Goal: Information Seeking & Learning: Learn about a topic

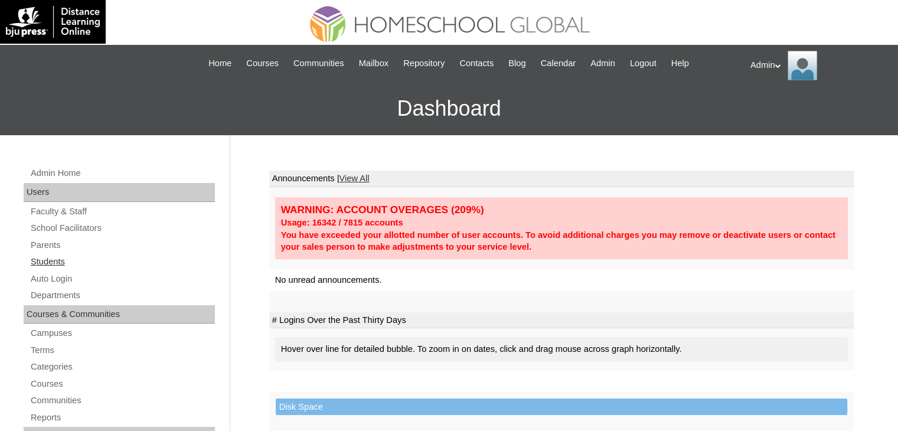
click at [52, 259] on link "Students" at bounding box center [122, 261] width 185 height 15
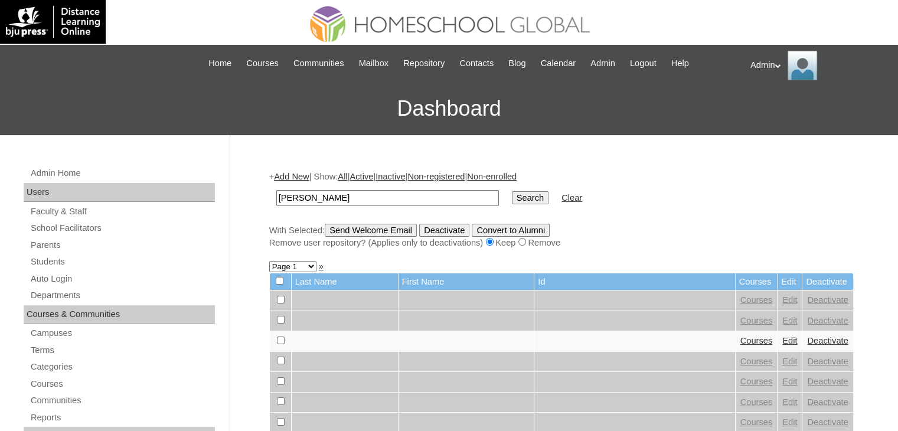
type input "[PERSON_NAME]"
click at [506, 204] on td "Search" at bounding box center [530, 198] width 48 height 28
click at [512, 195] on input "Search" at bounding box center [530, 197] width 37 height 13
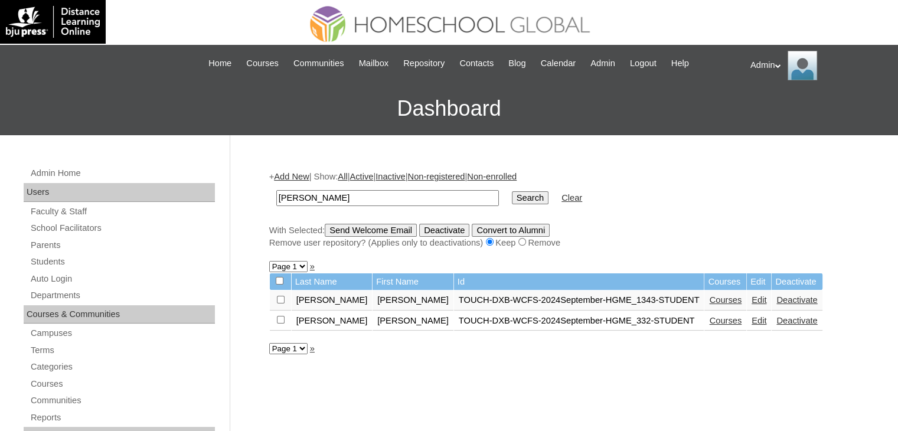
click at [709, 322] on link "Courses" at bounding box center [725, 320] width 32 height 9
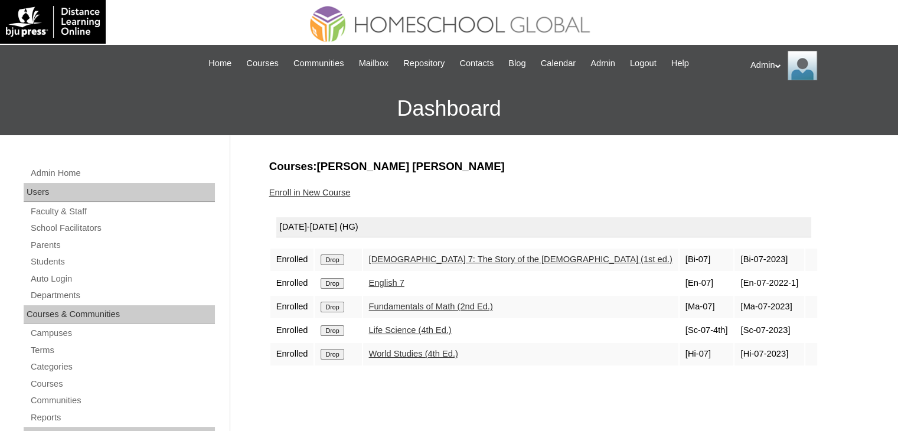
click at [390, 281] on link "English 7" at bounding box center [386, 282] width 35 height 9
click at [400, 329] on link "Life Science (4th Ed.)" at bounding box center [410, 329] width 83 height 9
click at [41, 265] on link "Students" at bounding box center [122, 261] width 185 height 15
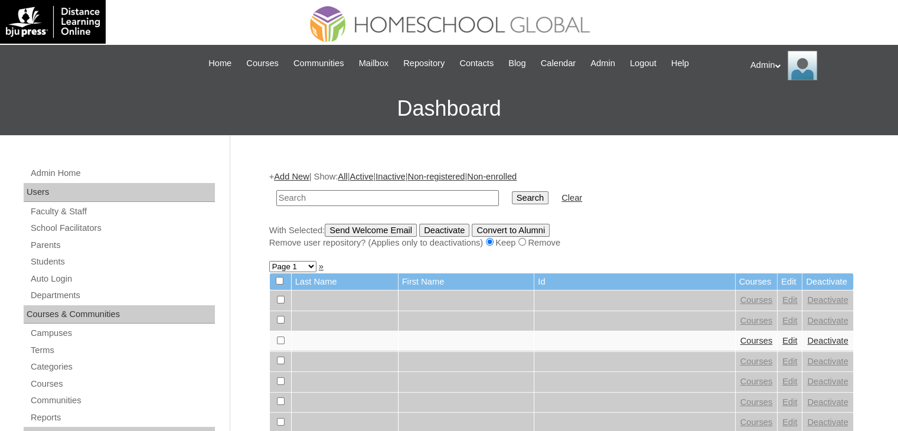
click at [321, 194] on input "text" at bounding box center [387, 198] width 223 height 16
type input "salom"
click at [512, 191] on input "Search" at bounding box center [530, 197] width 37 height 13
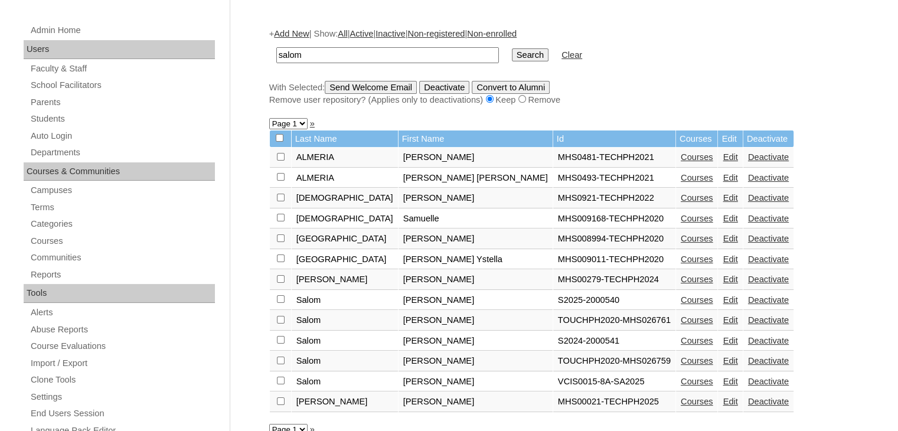
scroll to position [150, 0]
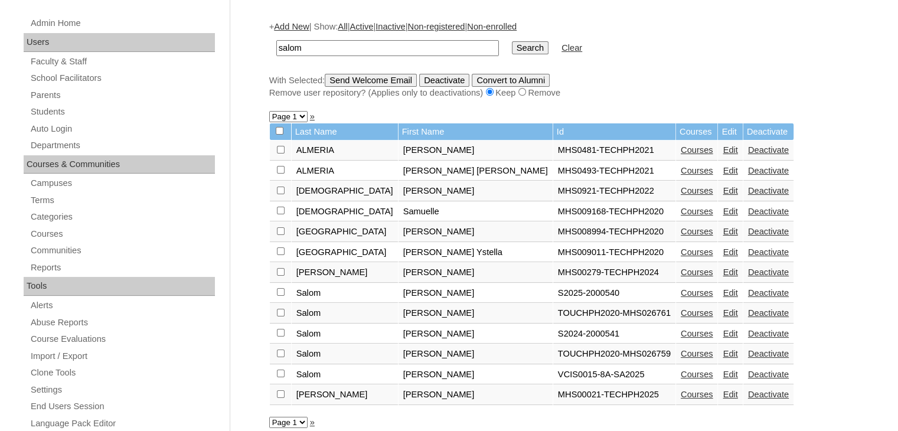
click at [681, 289] on link "Courses" at bounding box center [697, 292] width 32 height 9
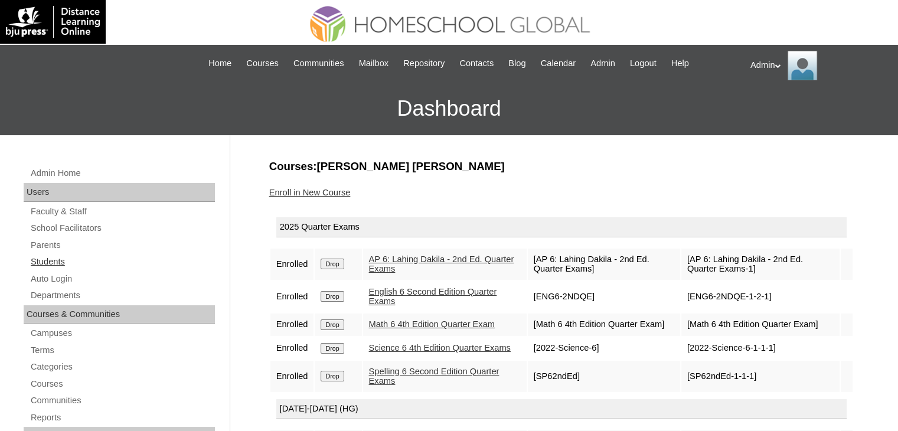
click at [53, 265] on link "Students" at bounding box center [122, 261] width 185 height 15
